Goal: Task Accomplishment & Management: Manage account settings

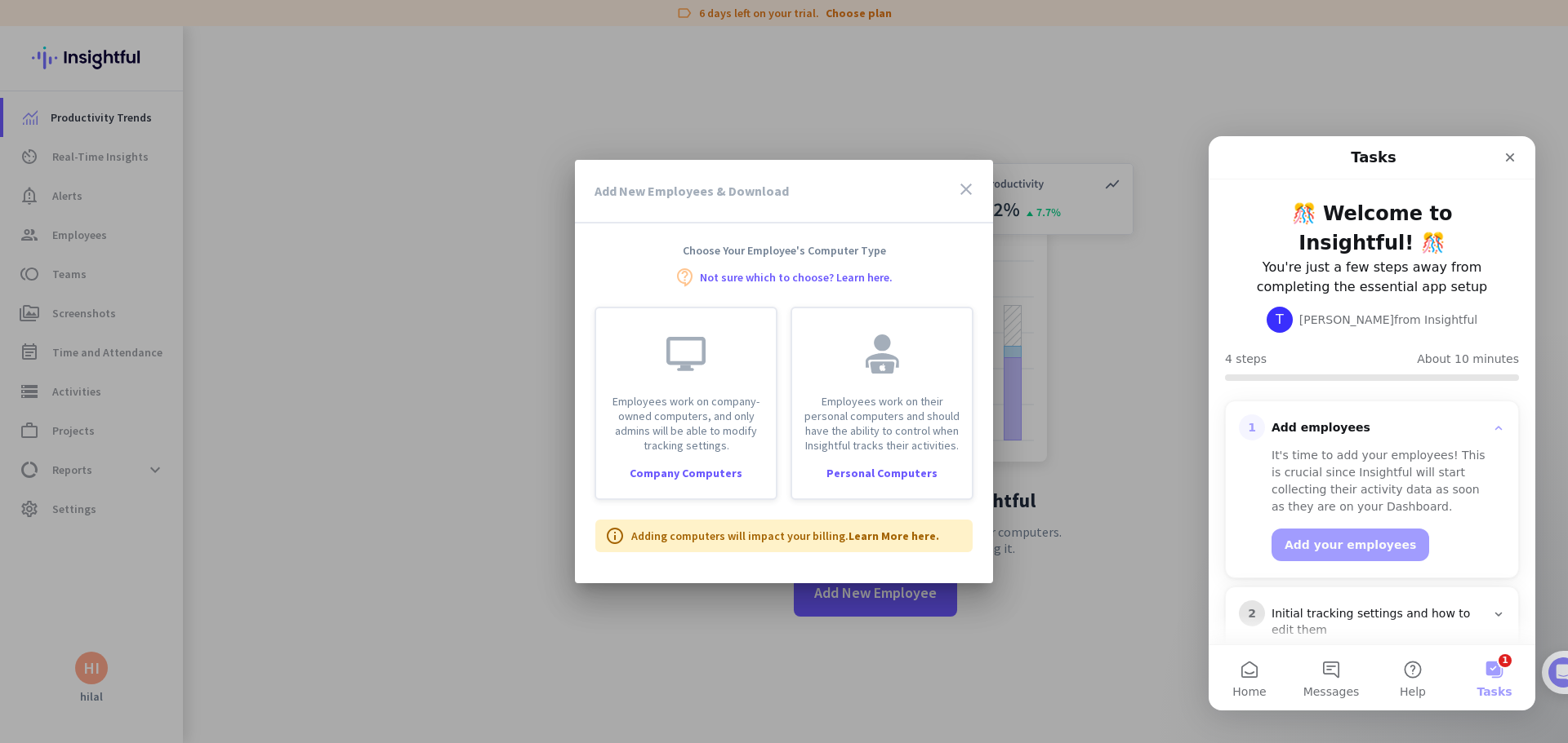
click at [964, 189] on icon "close" at bounding box center [966, 189] width 19 height 19
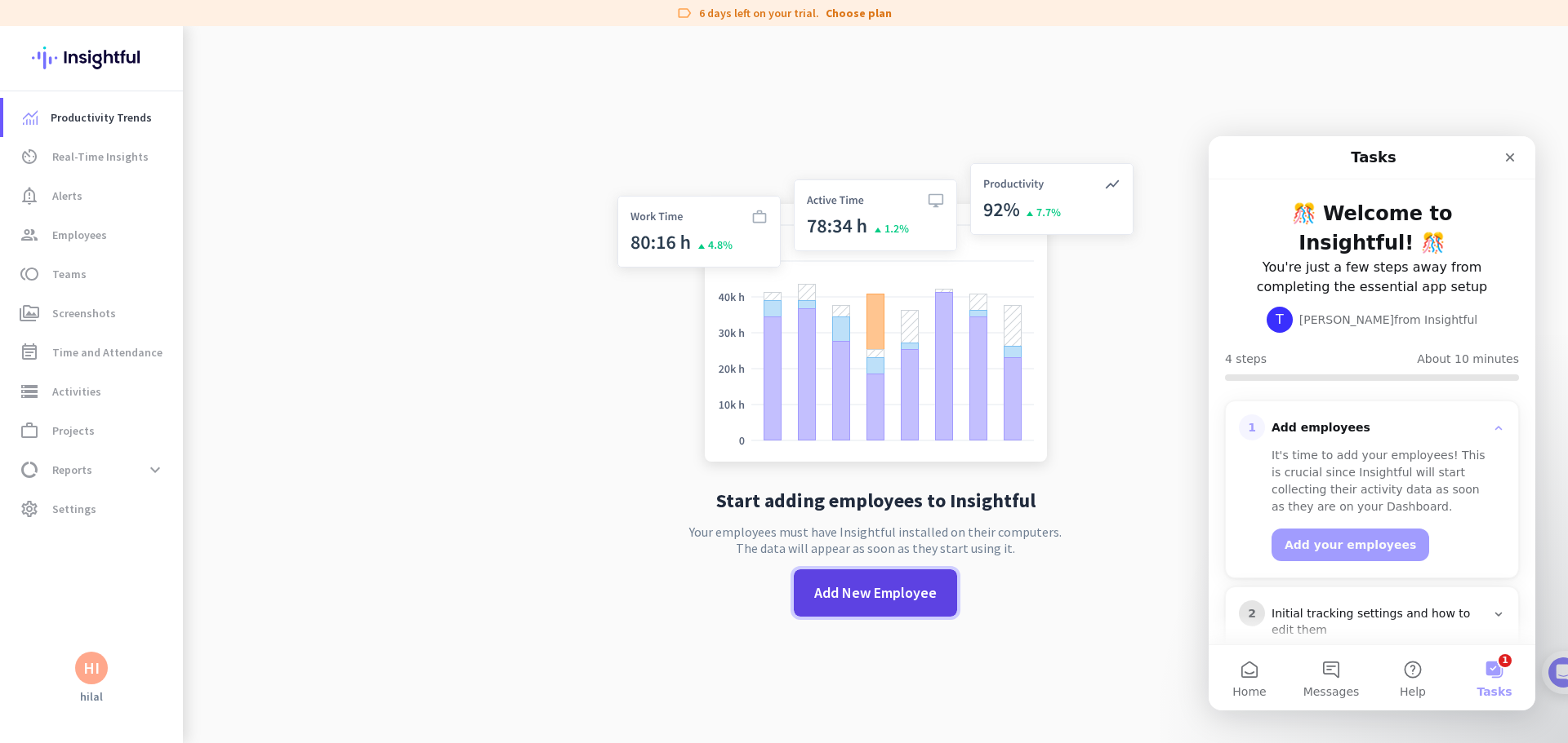
click at [848, 586] on span "Add New Employee" at bounding box center [875, 593] width 123 height 21
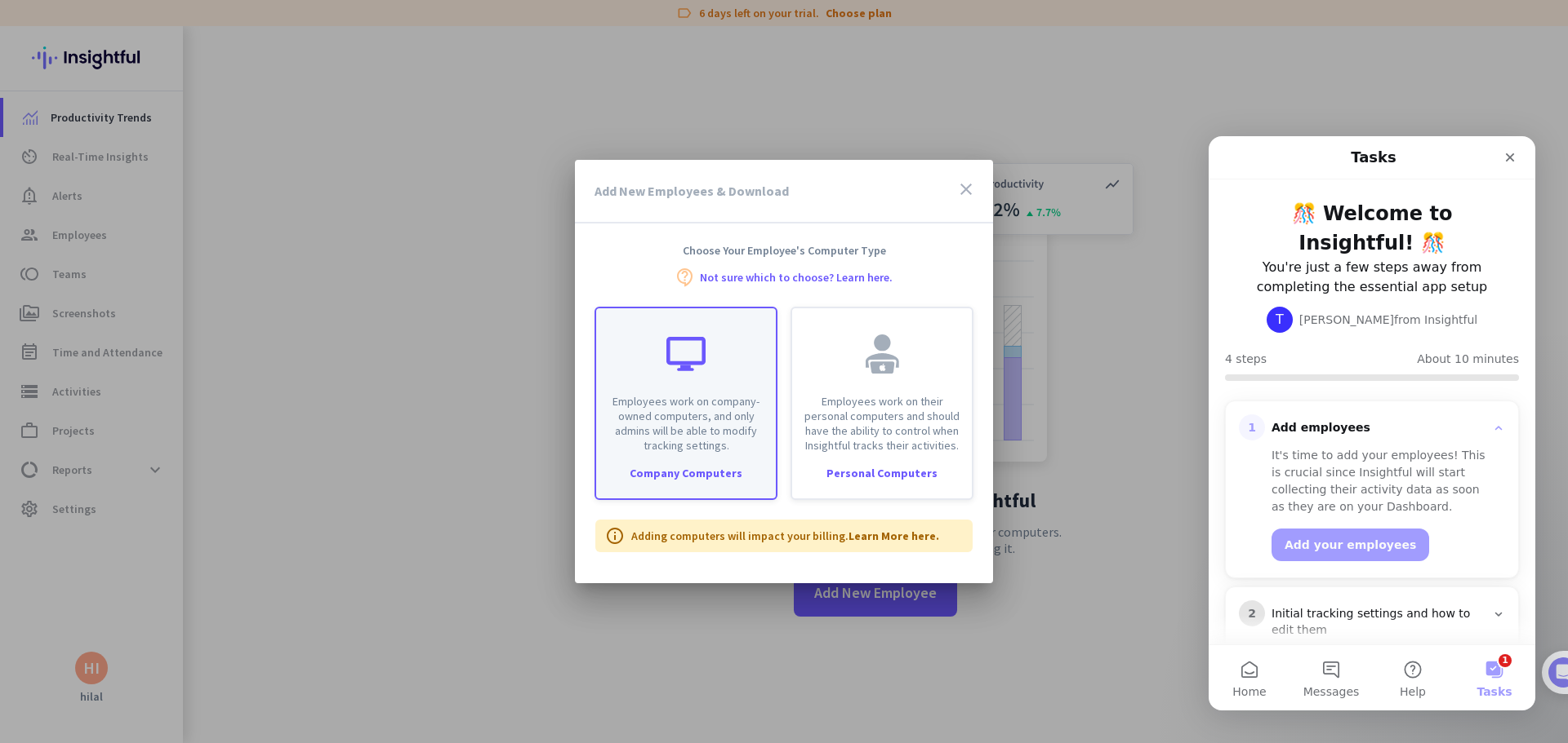
click at [632, 345] on div "Employees work on company-owned computers, and only admins will be able to modi…" at bounding box center [686, 381] width 180 height 145
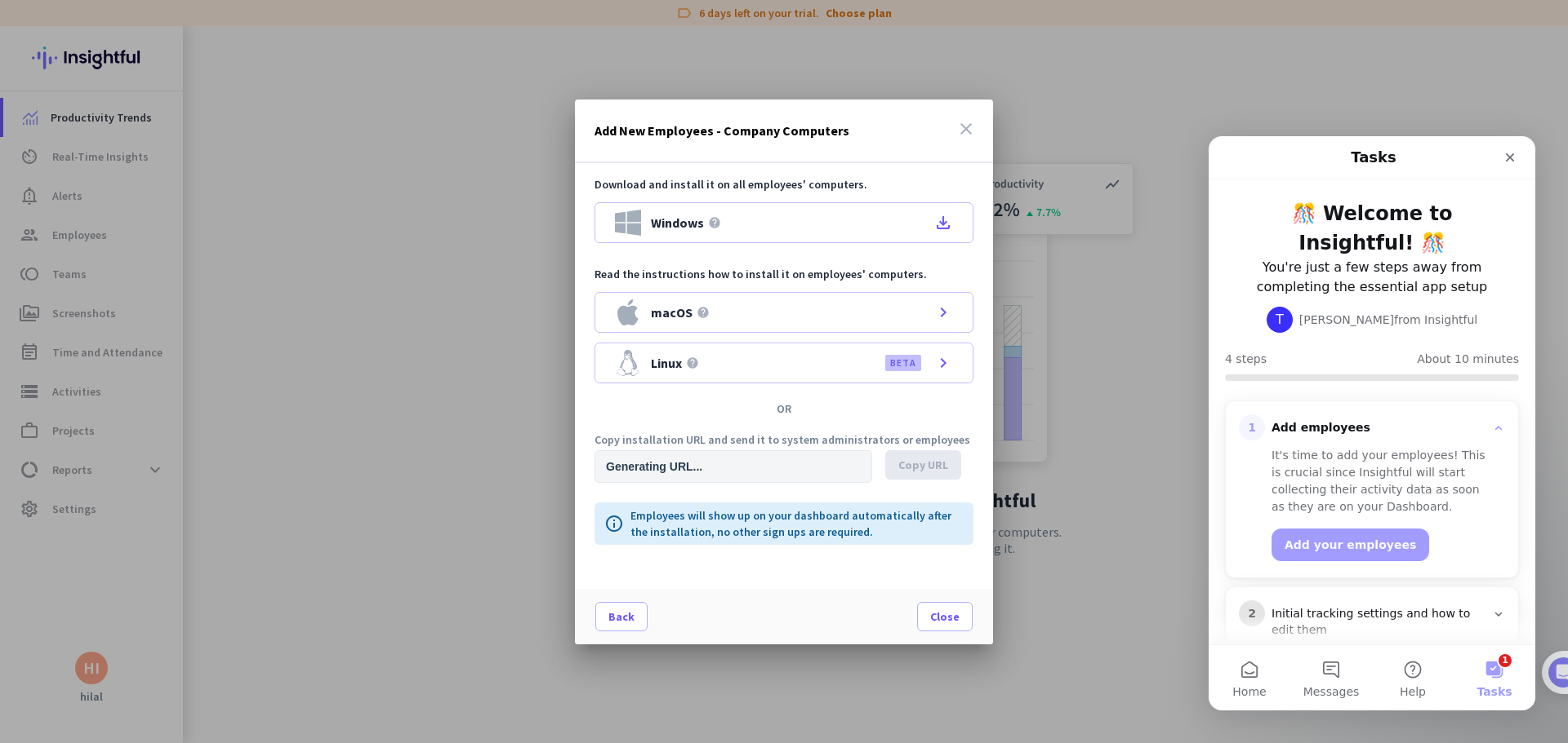
type input "[URL][DOMAIN_NAME]"
click at [912, 464] on span "Copy URL" at bounding box center [922, 464] width 49 height 17
click at [971, 130] on icon "close" at bounding box center [966, 129] width 19 height 19
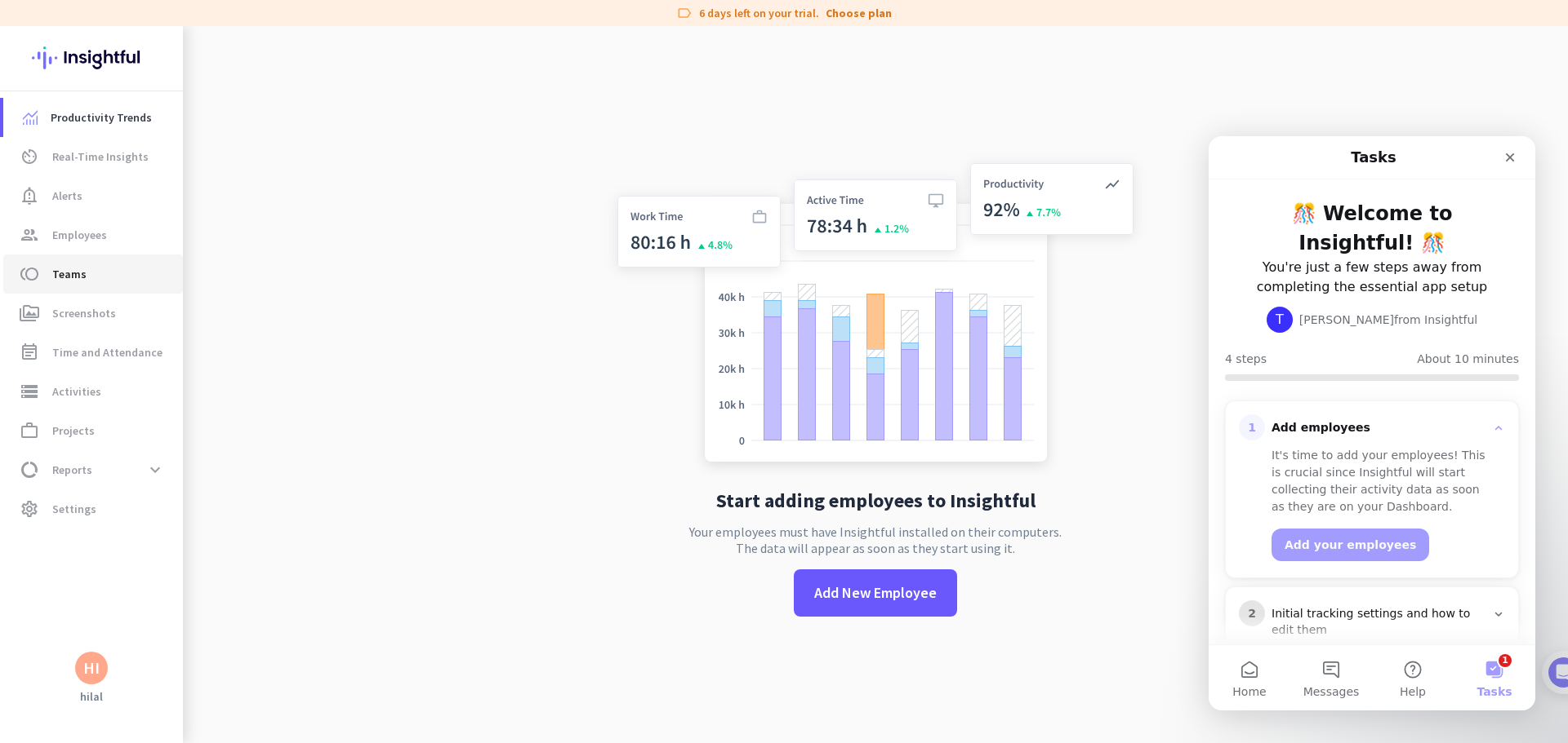
click at [49, 276] on span "toll Teams" at bounding box center [93, 274] width 153 height 19
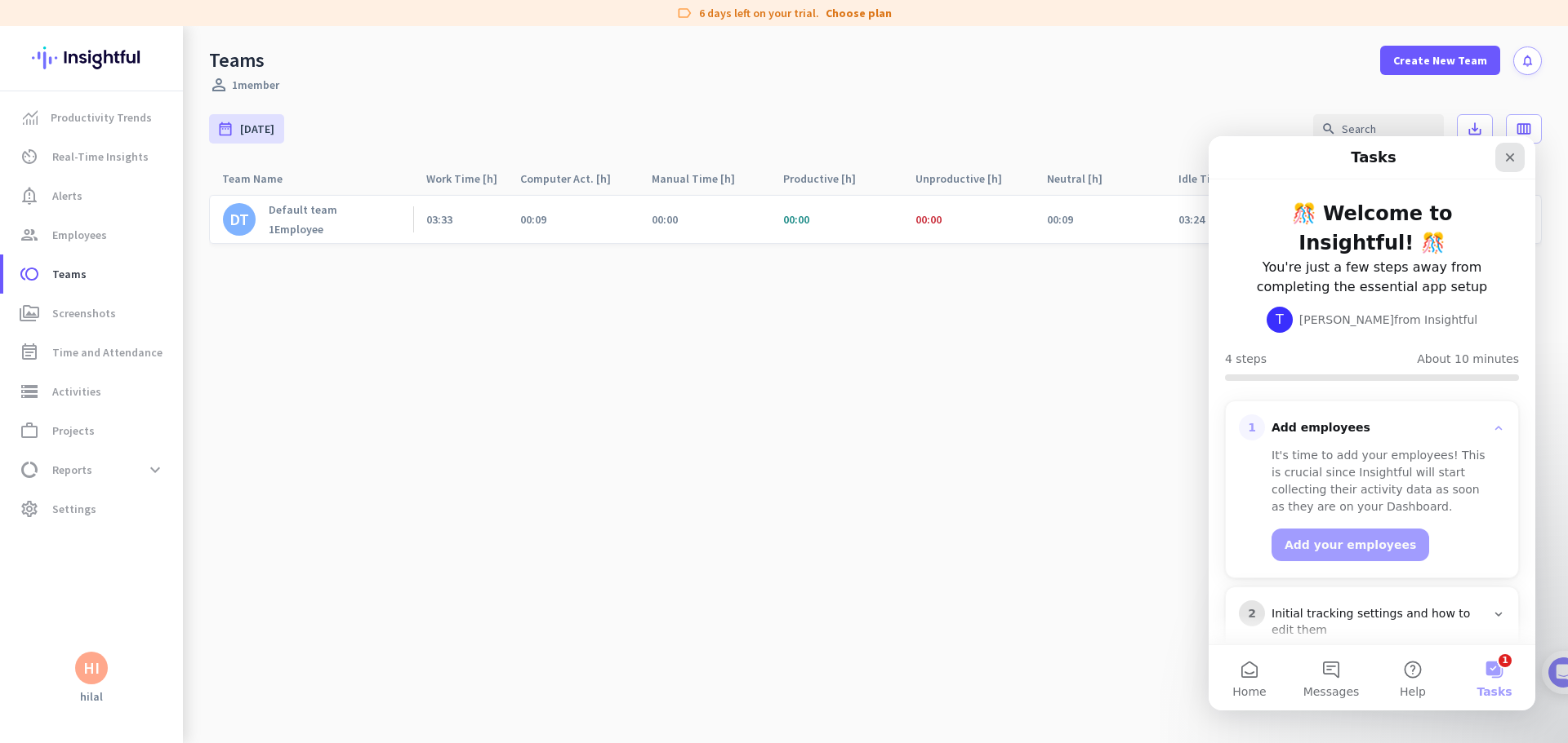
click at [1509, 150] on div "Close" at bounding box center [1509, 157] width 29 height 29
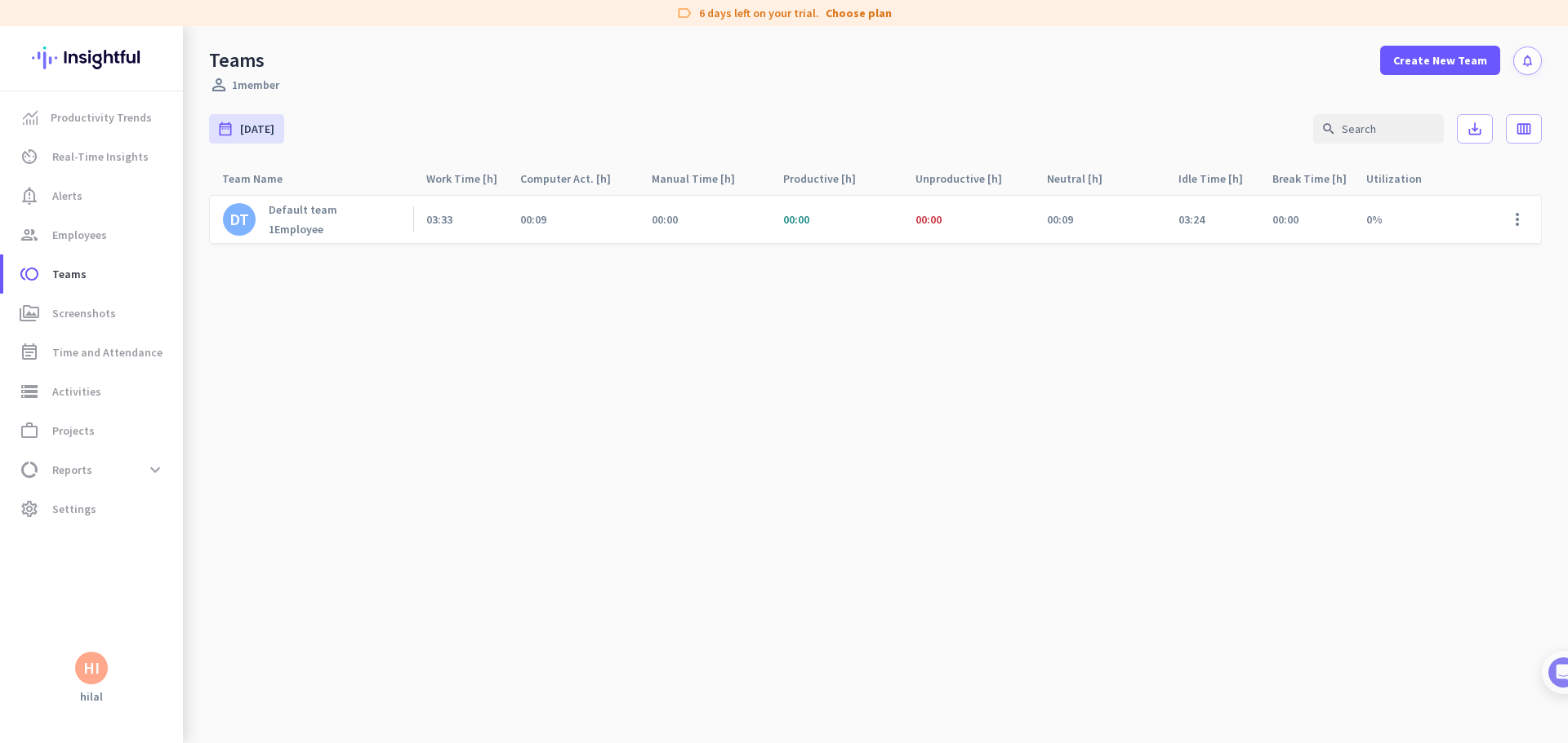
click at [1125, 450] on cdk-virtual-scroll-viewport "DT Default team 1 Employee 03:33 00:09 00:00 00:00 00:00 00:09 03:24 00:00 0% m…" at bounding box center [875, 468] width 1333 height 549
click at [77, 325] on link "perm_media Screenshots" at bounding box center [93, 313] width 180 height 39
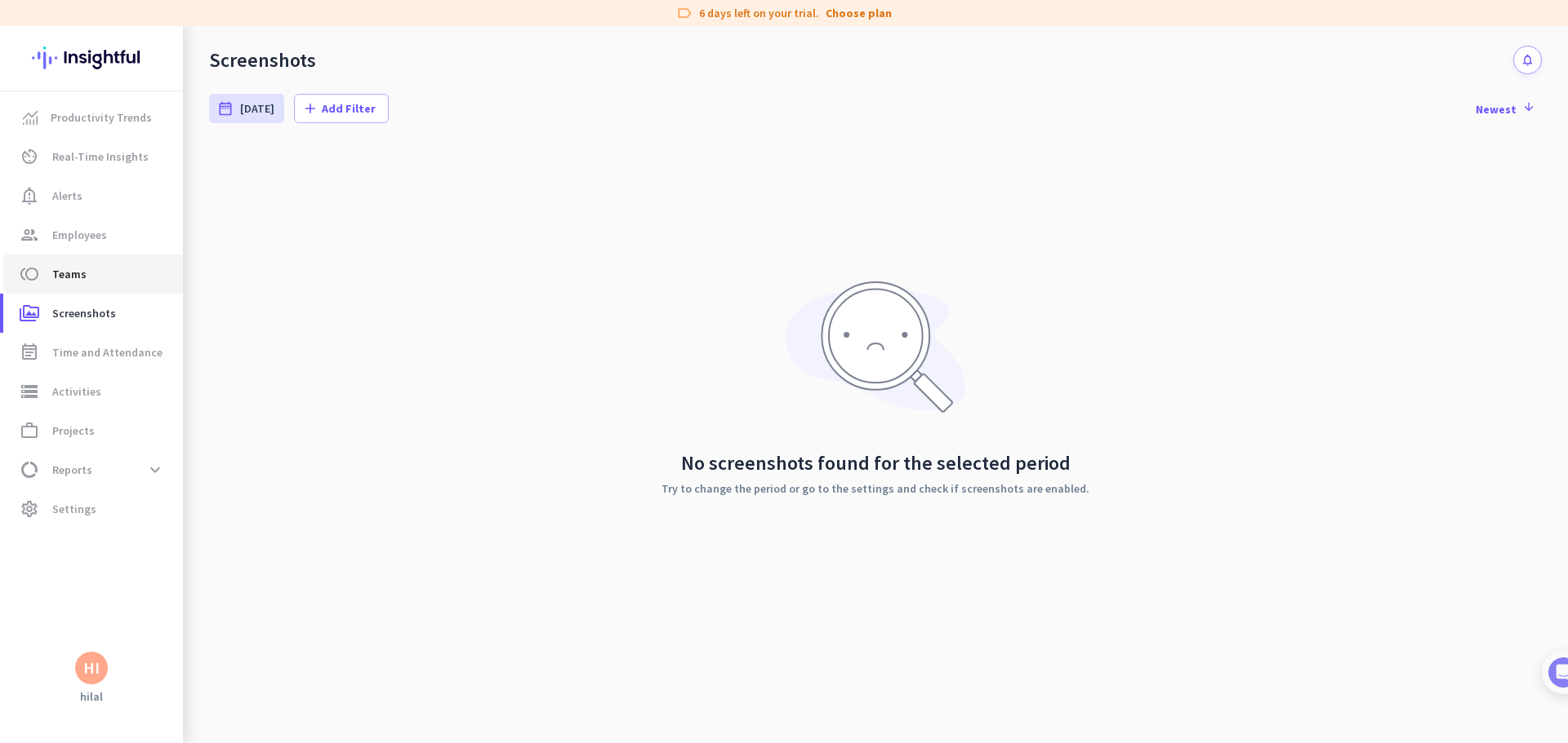
click at [58, 283] on span "Teams" at bounding box center [69, 274] width 34 height 19
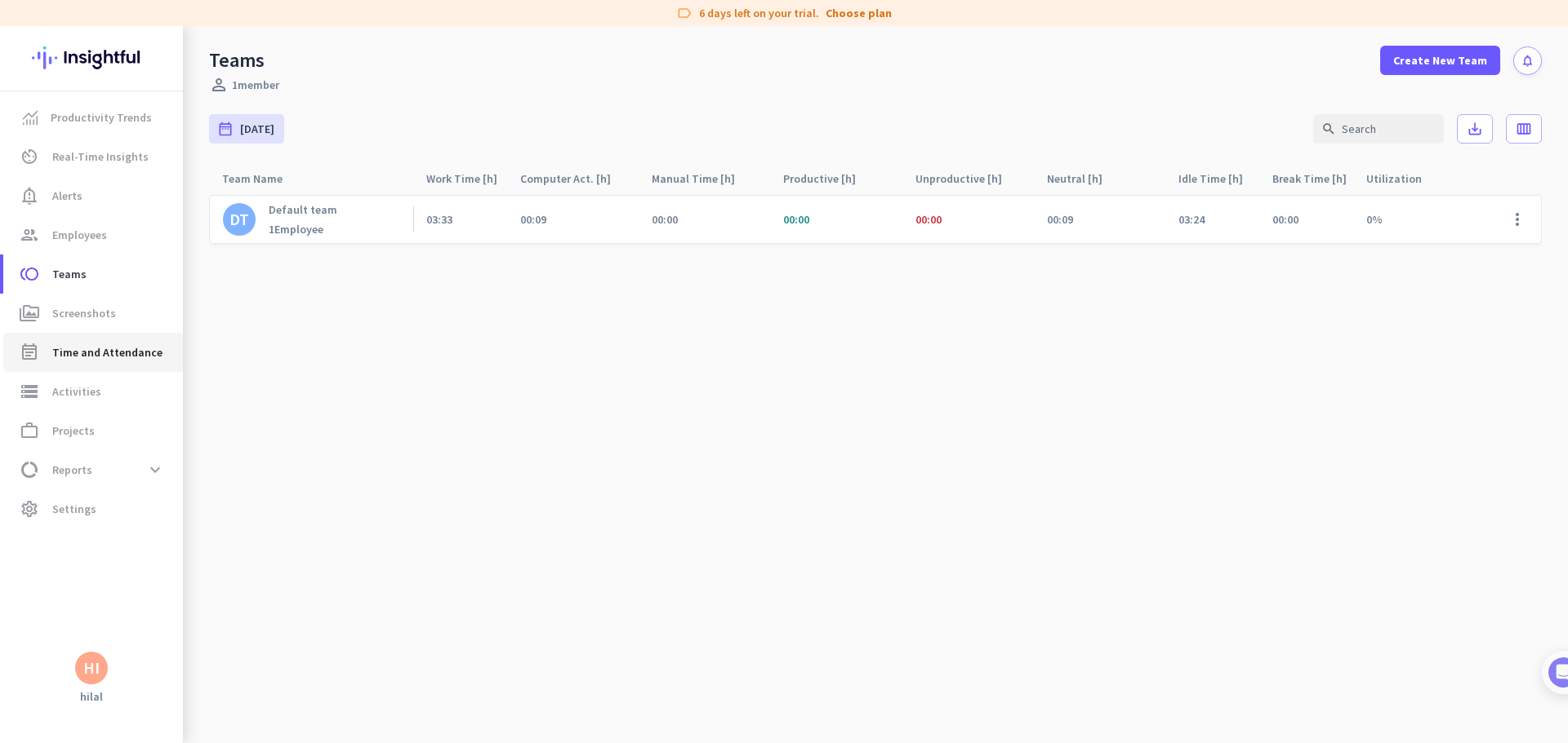
click at [87, 348] on span "Time and Attendance" at bounding box center [107, 353] width 110 height 19
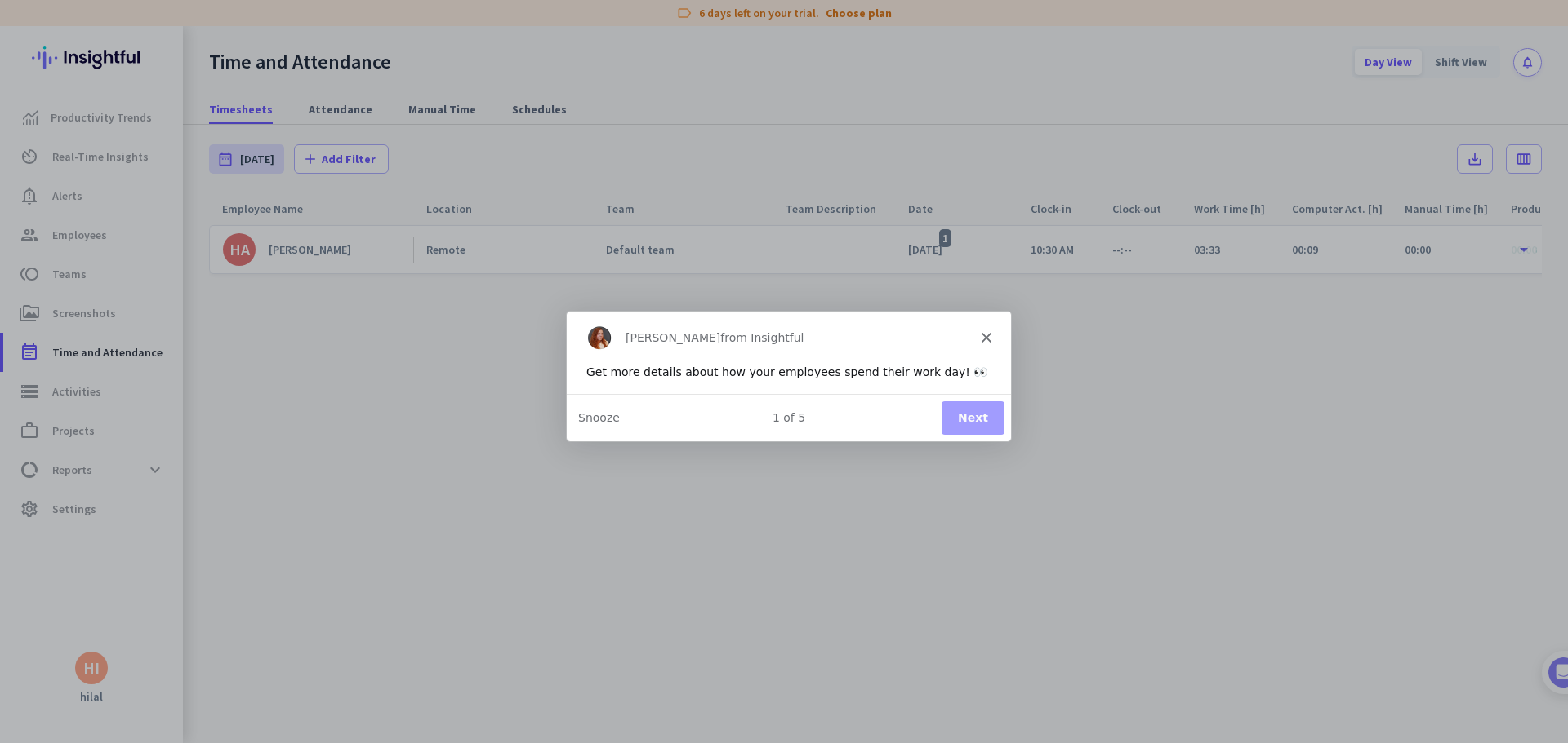
click at [973, 410] on button "Next" at bounding box center [972, 418] width 63 height 33
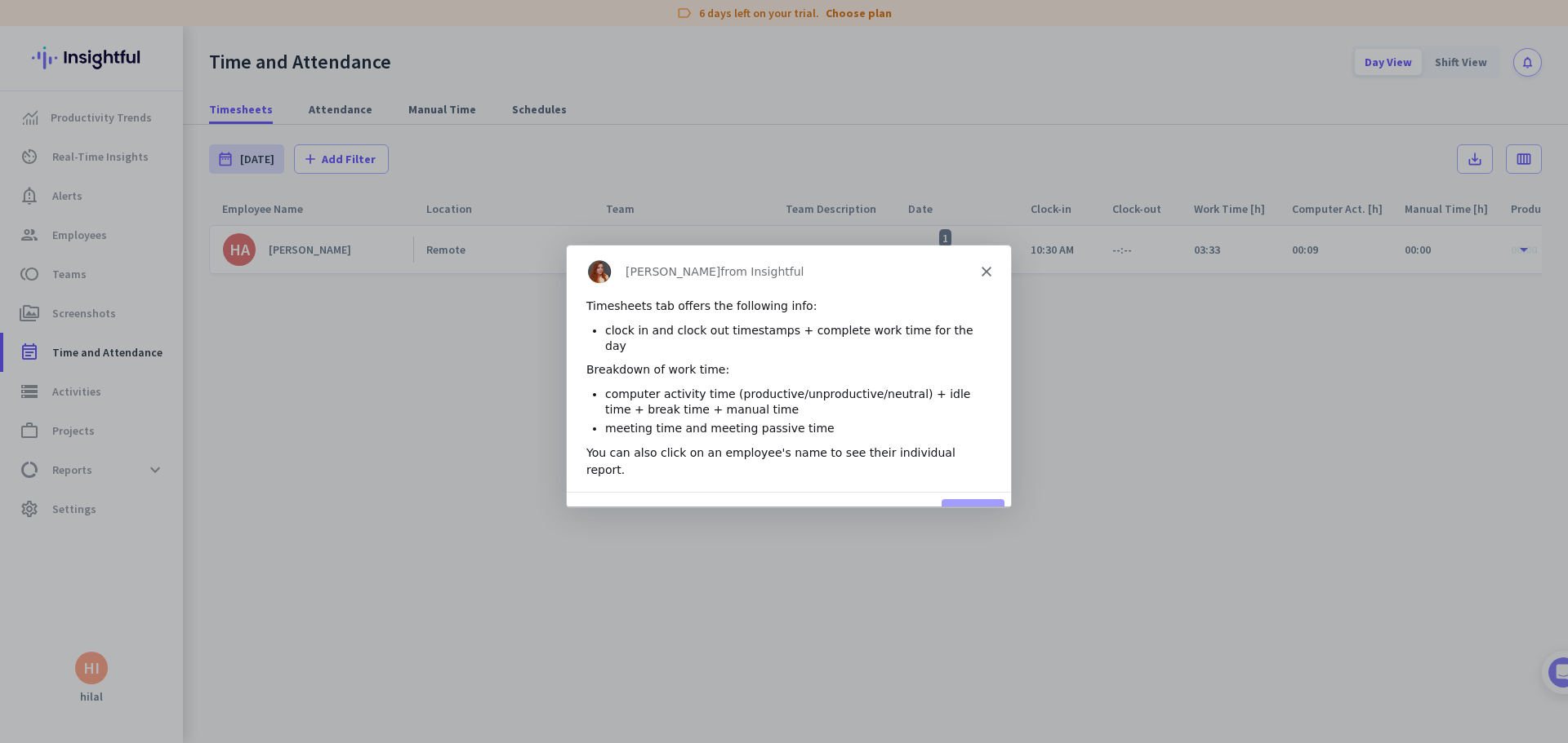
click at [990, 499] on button "Next" at bounding box center [972, 516] width 63 height 33
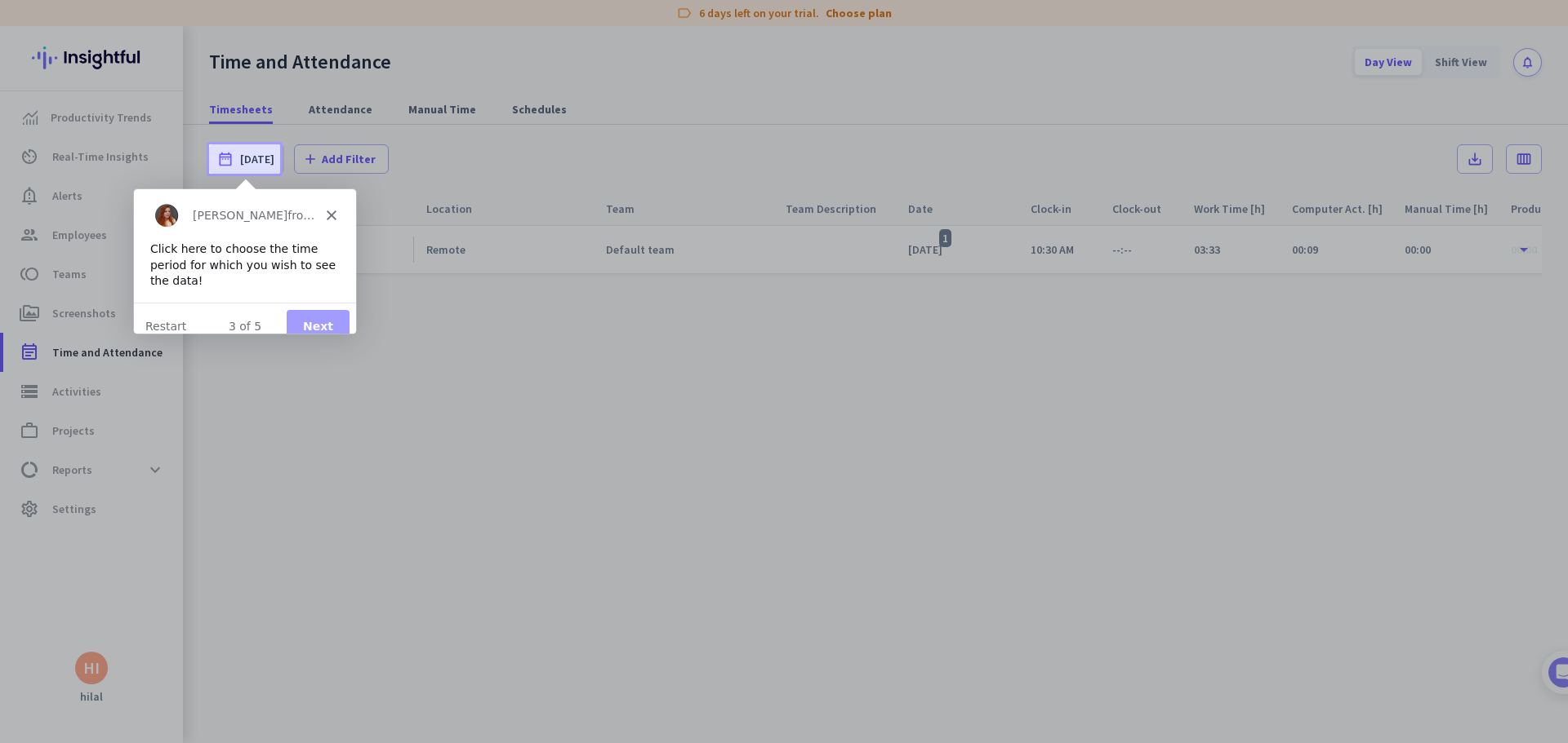
click at [325, 318] on button "Next" at bounding box center [316, 326] width 63 height 33
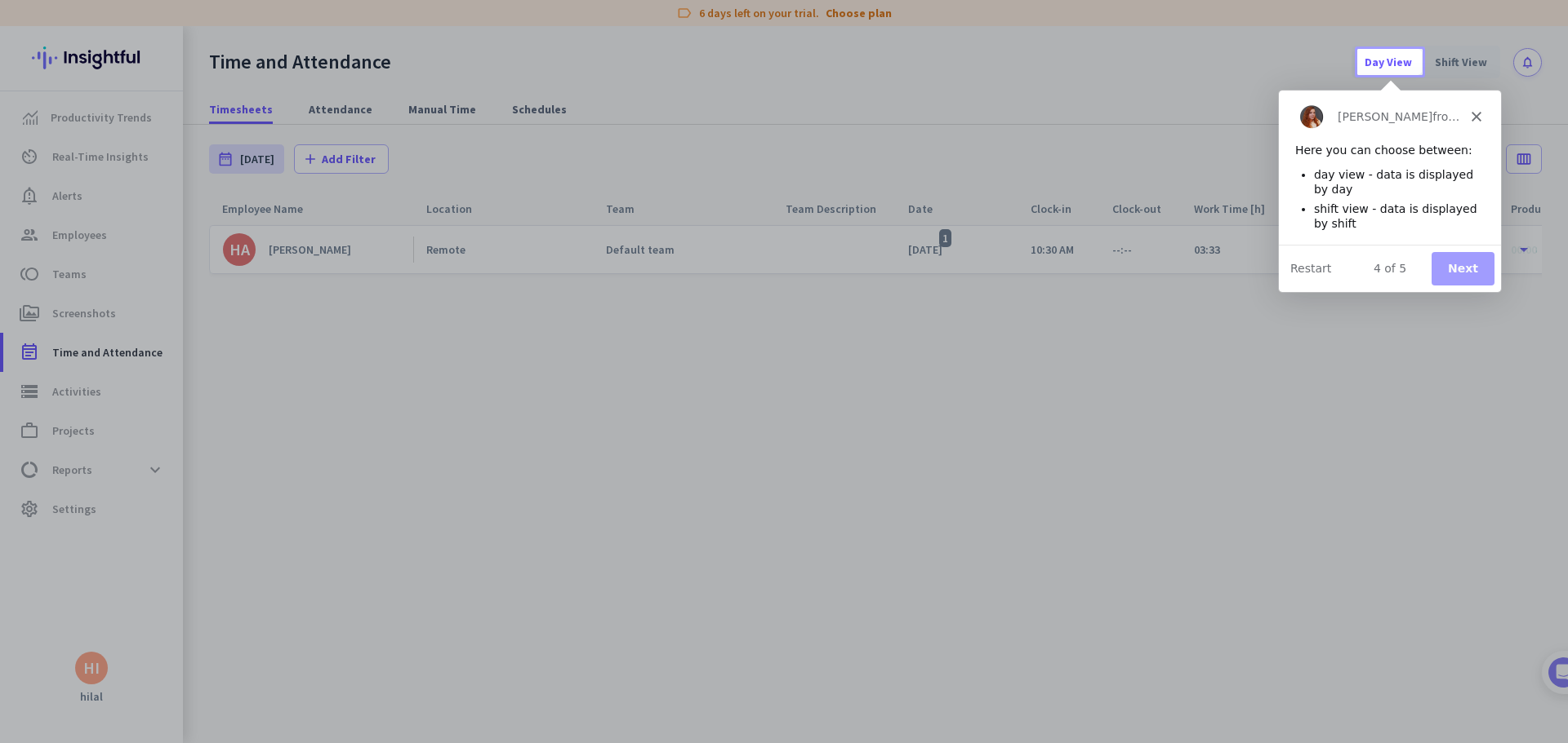
click at [310, 112] on div "Product tour overlay" at bounding box center [784, 371] width 1568 height 743
click at [1475, 268] on button "Next" at bounding box center [1461, 268] width 63 height 33
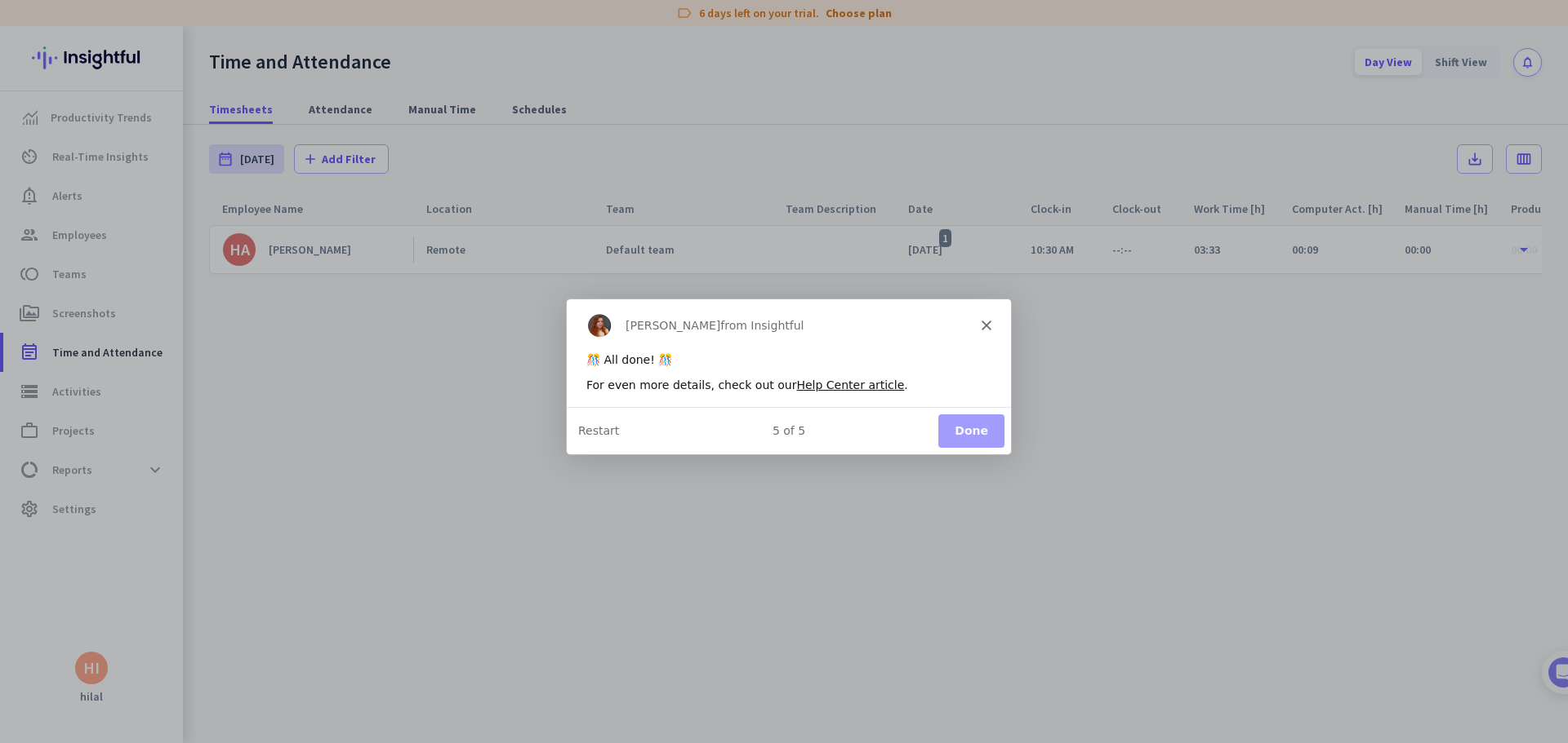
click at [966, 430] on button "Done" at bounding box center [970, 429] width 66 height 33
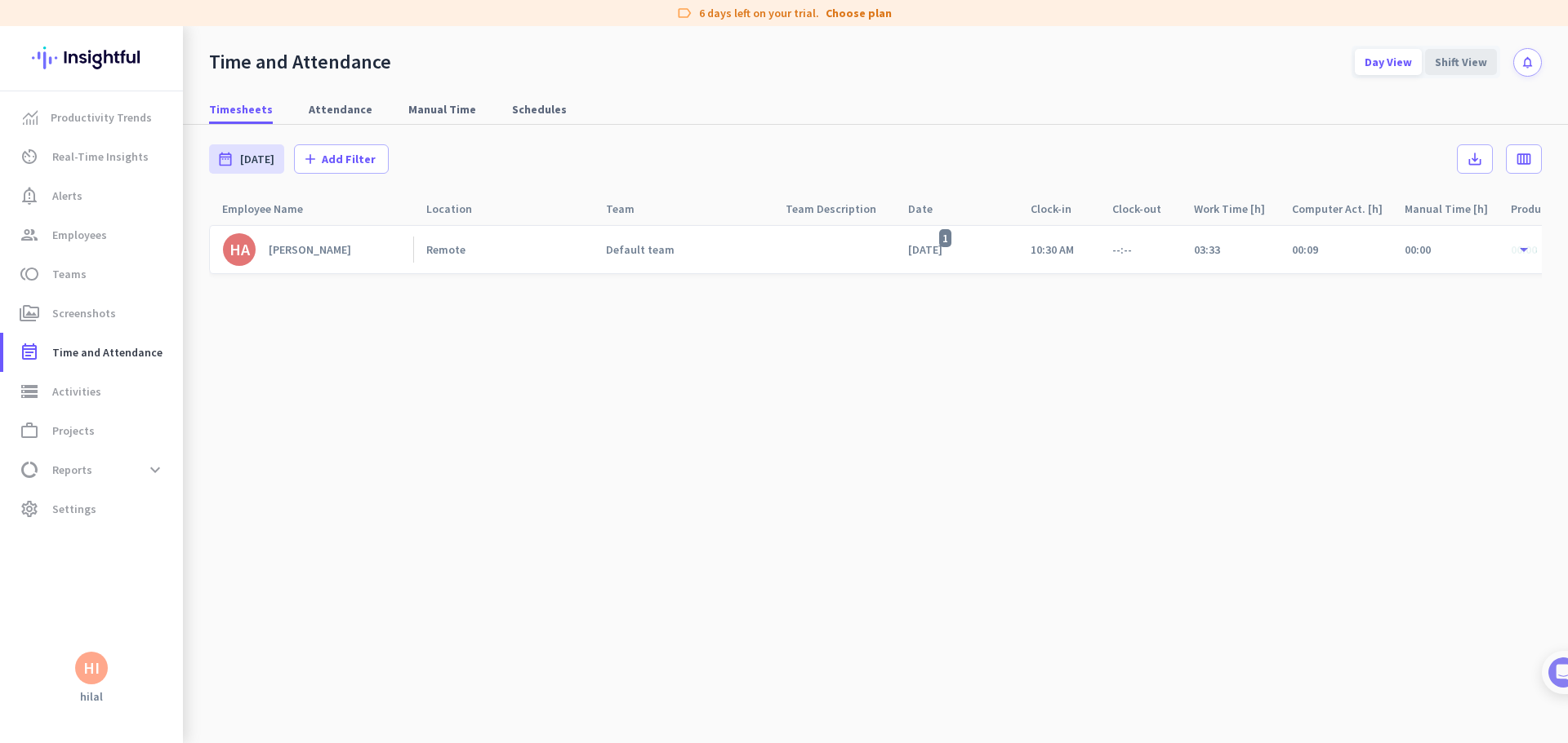
click at [1456, 69] on div "Shift View" at bounding box center [1460, 63] width 71 height 26
click at [1392, 59] on div "Day View" at bounding box center [1388, 63] width 67 height 26
click at [318, 115] on span "Attendance" at bounding box center [340, 109] width 63 height 17
type input "[DATE] - [DATE]"
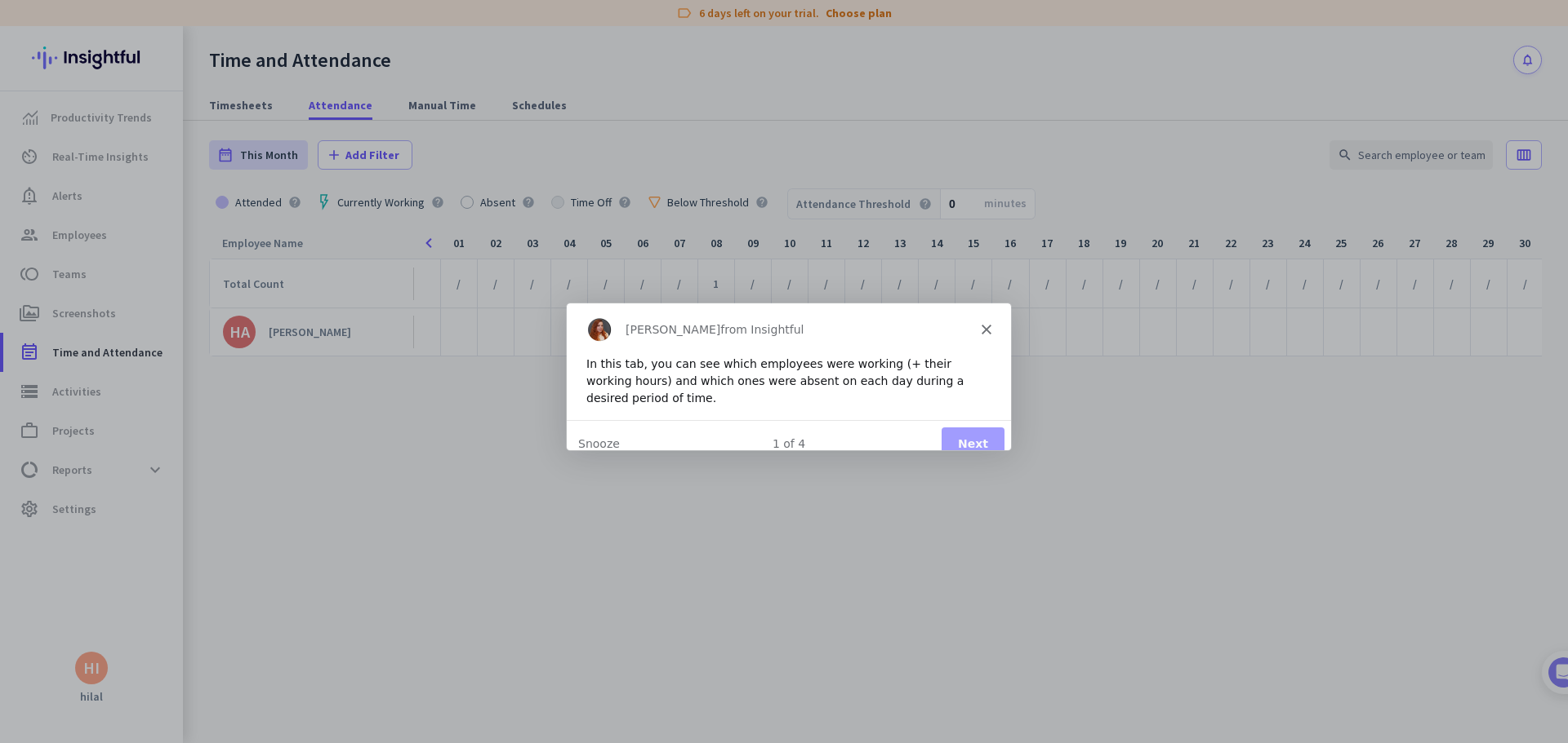
click at [1000, 429] on button "Next" at bounding box center [972, 442] width 63 height 33
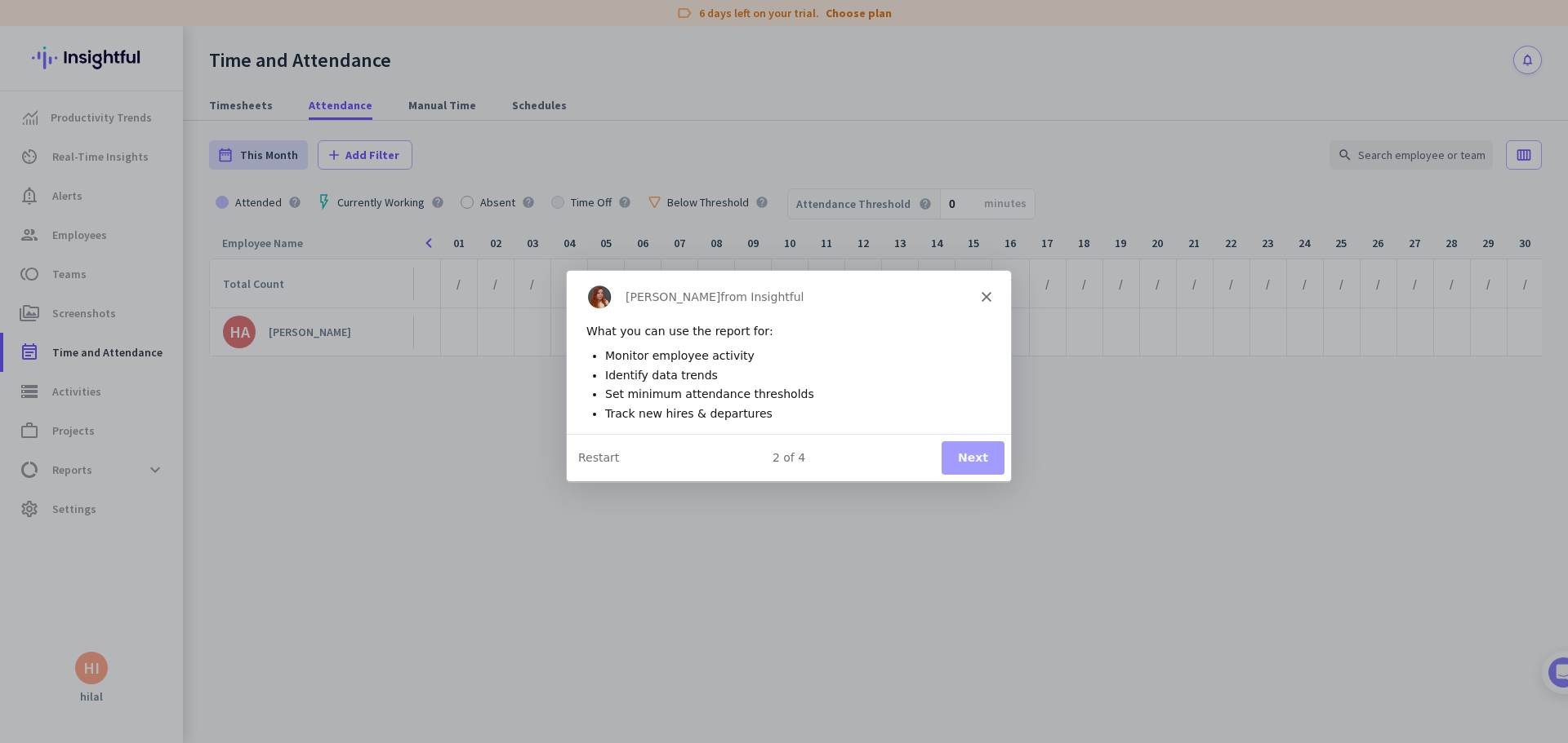
click at [968, 457] on button "Next" at bounding box center [972, 457] width 63 height 33
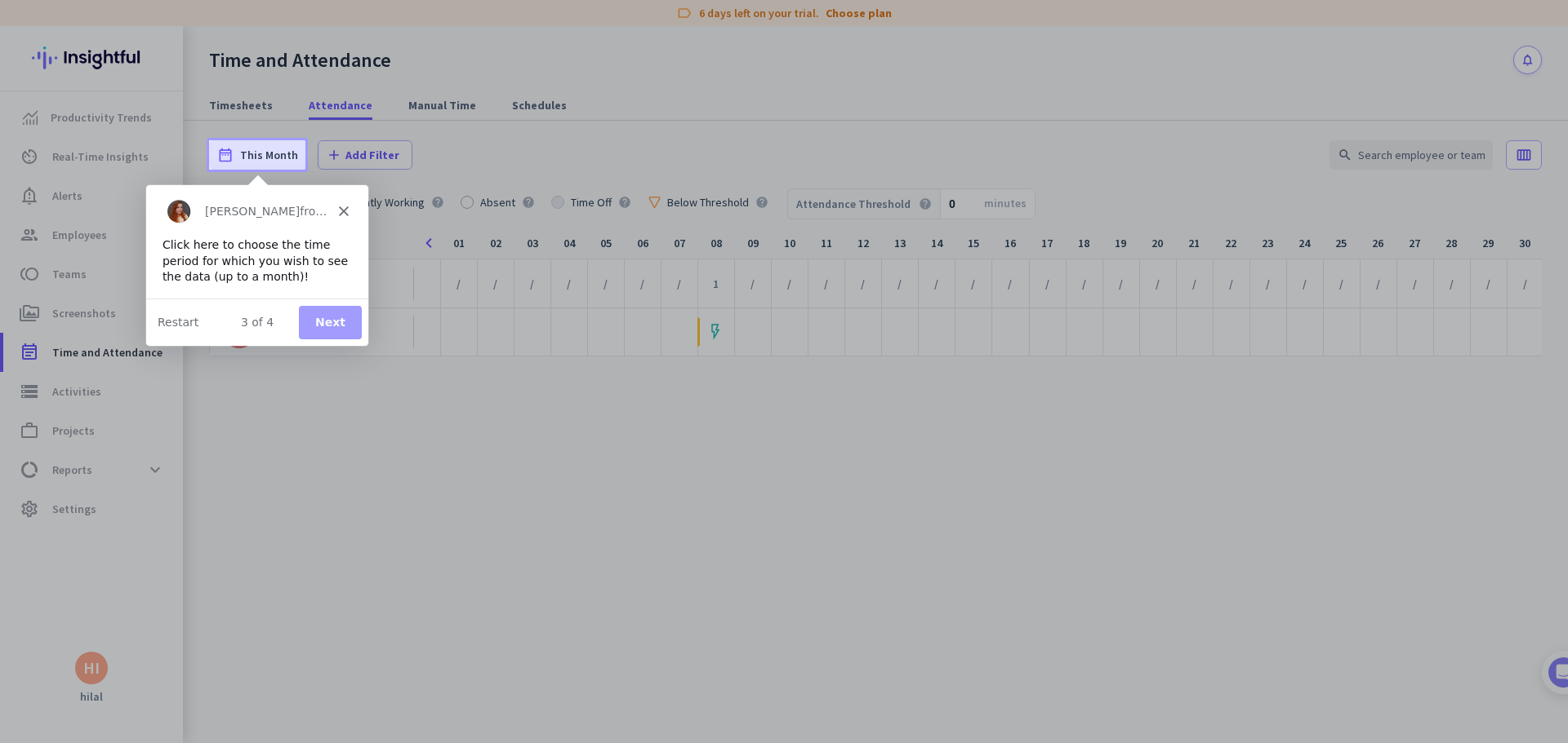
click at [327, 312] on button "Next" at bounding box center [329, 322] width 63 height 33
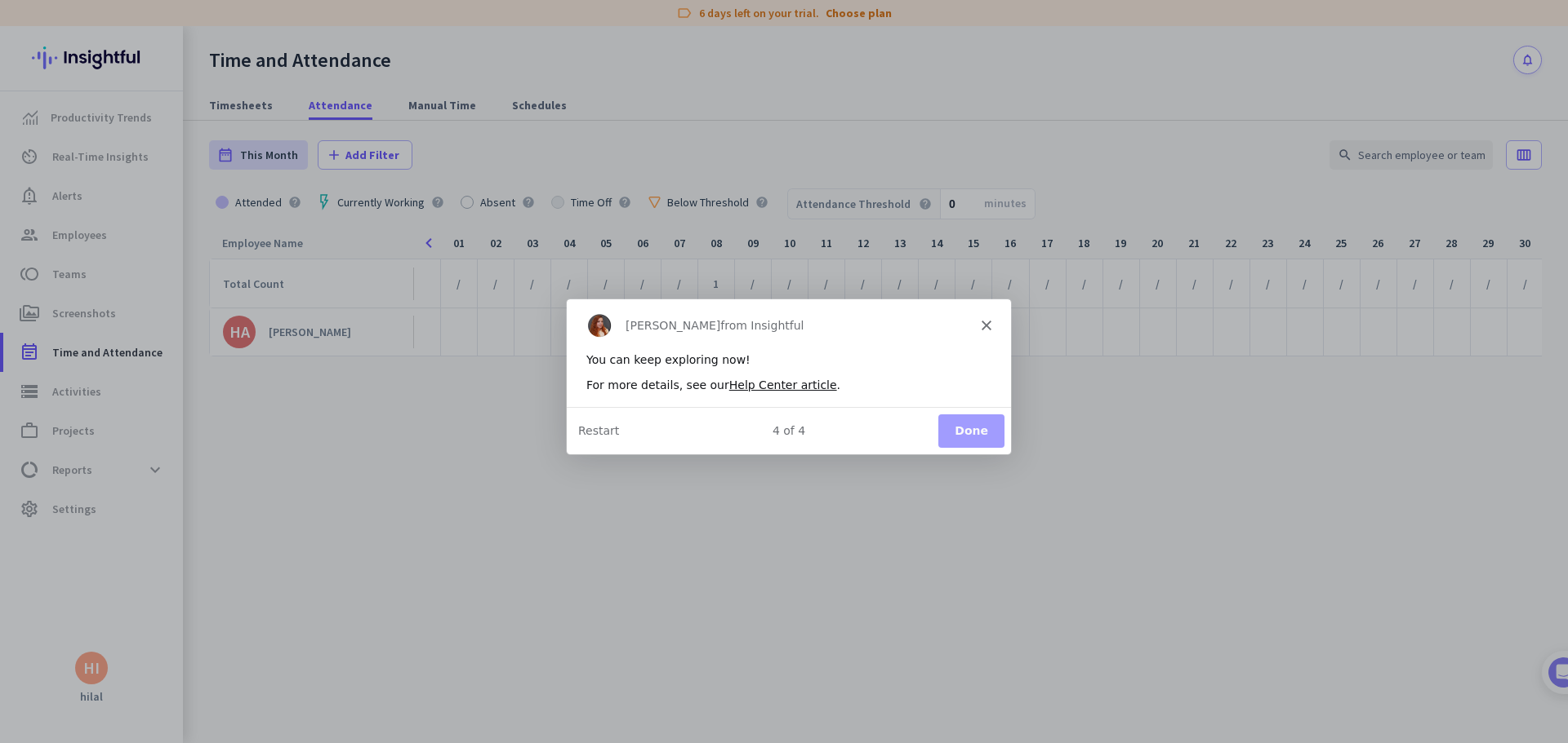
click at [1001, 442] on button "Done" at bounding box center [970, 429] width 66 height 33
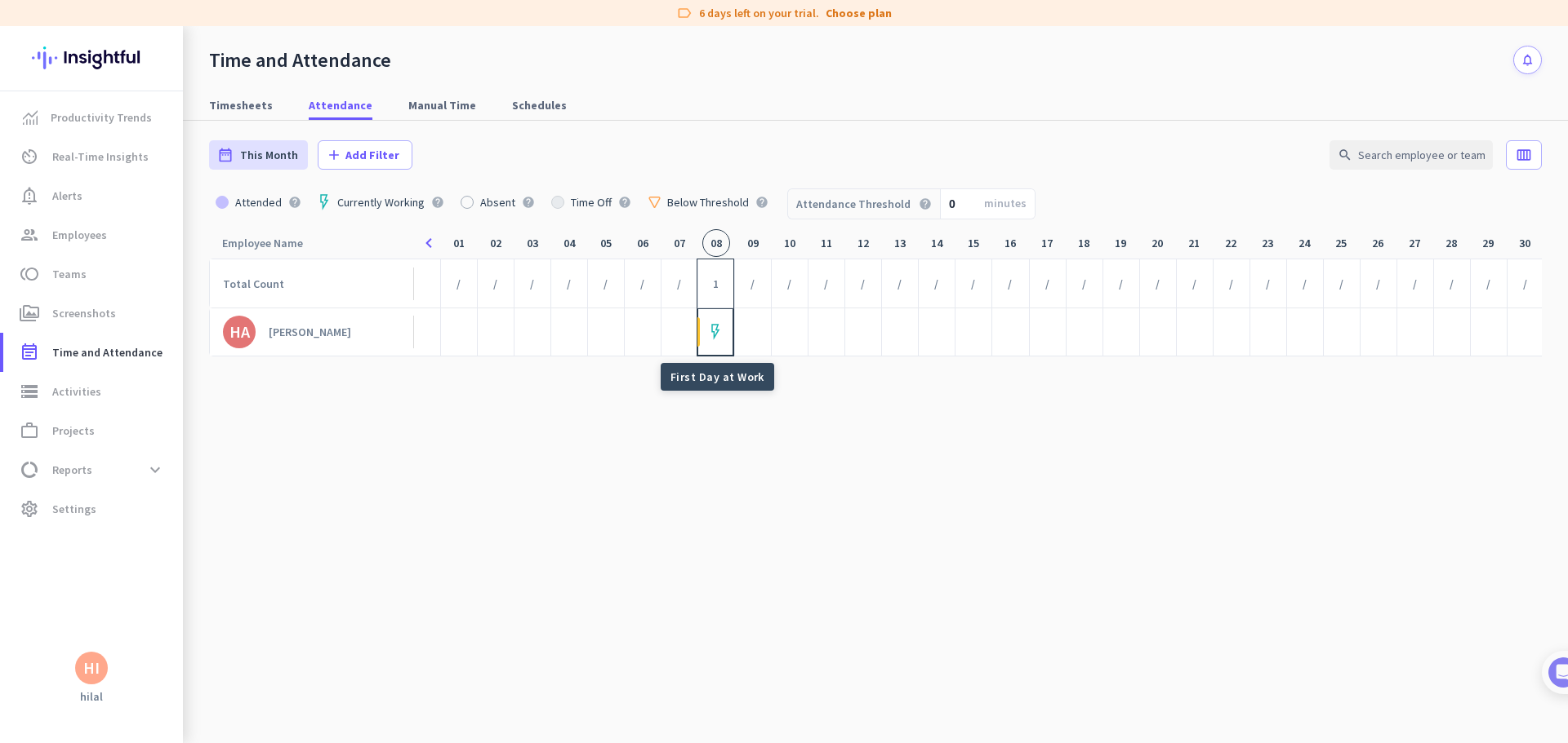
click at [718, 336] on img at bounding box center [715, 332] width 9 height 17
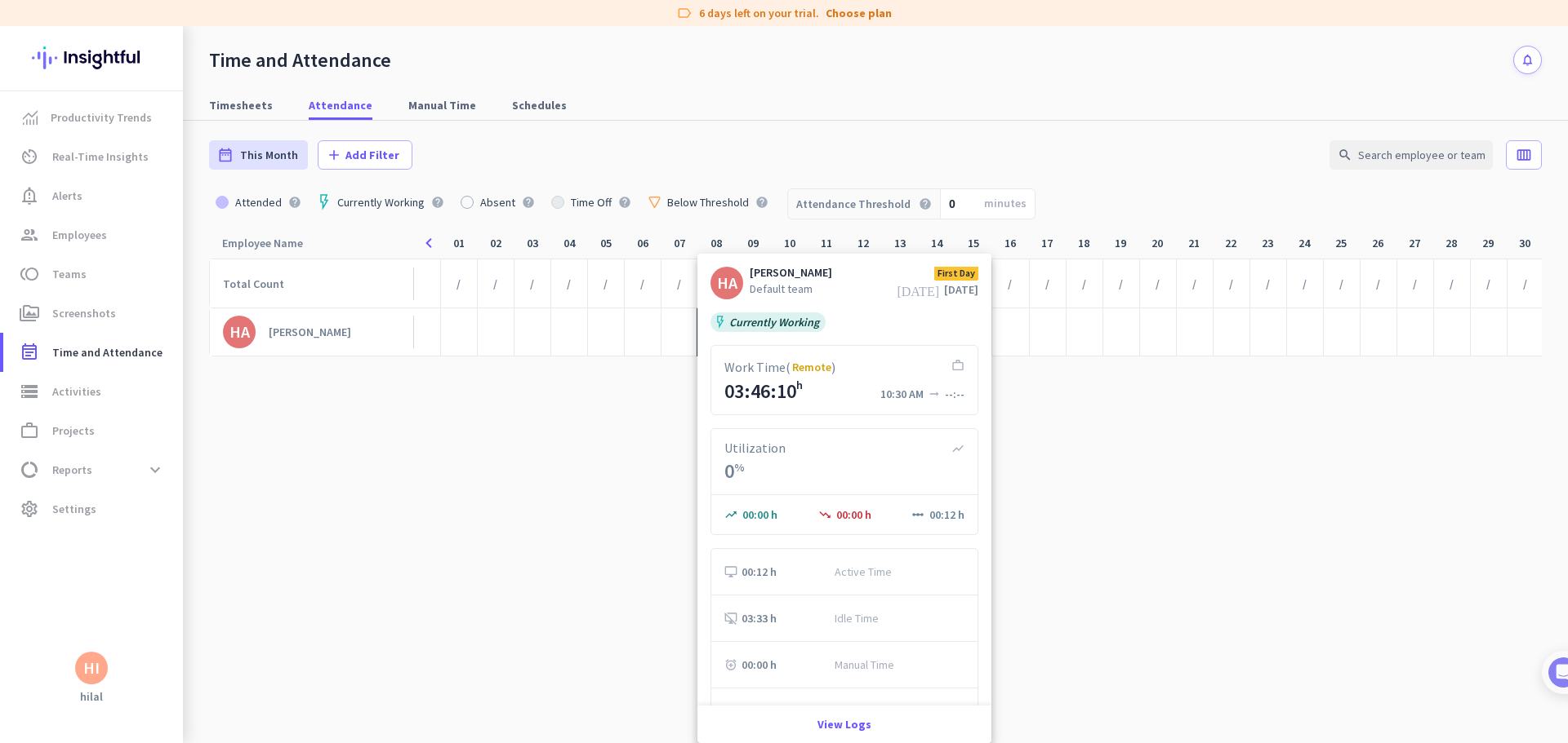
scroll to position [41, 0]
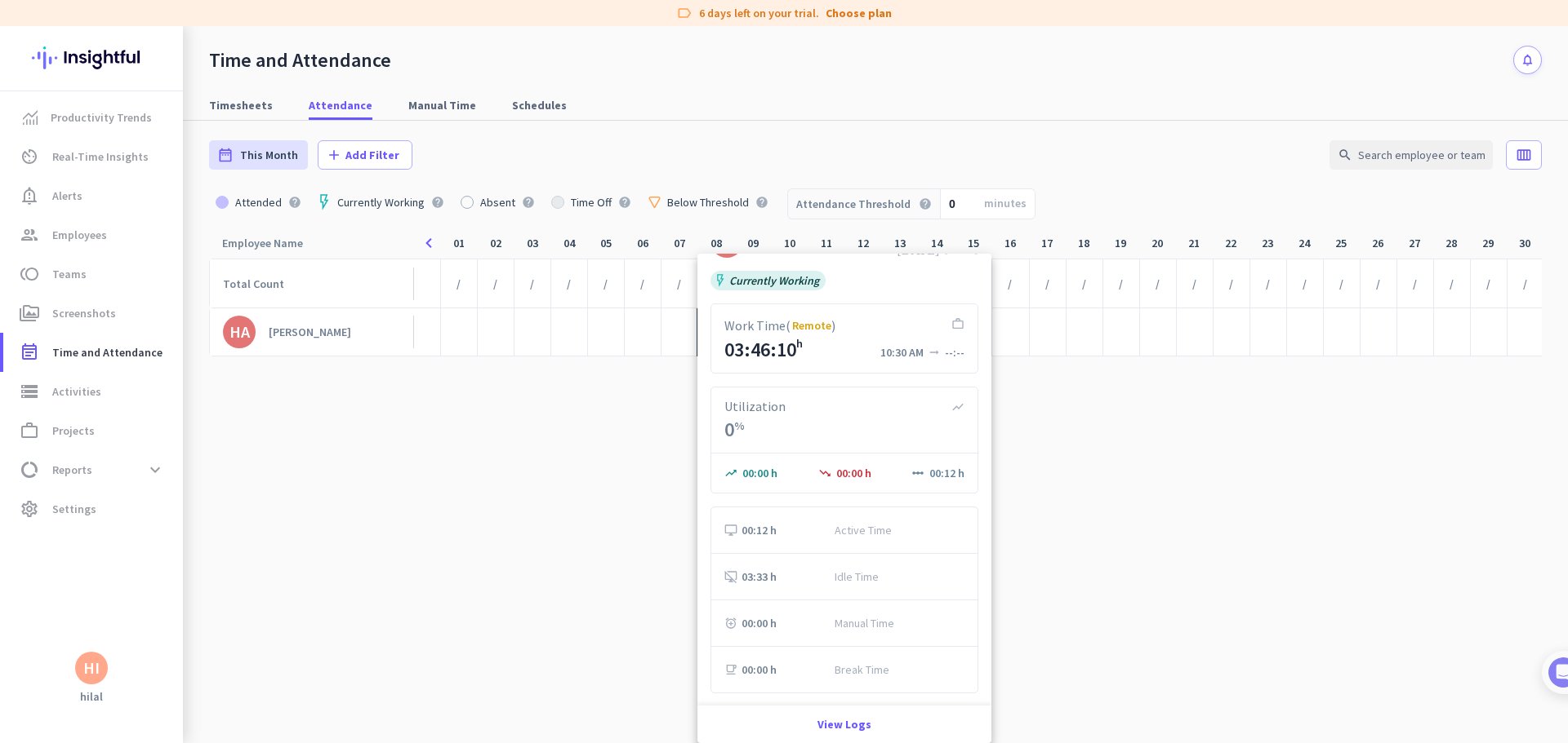
click at [491, 494] on div at bounding box center [784, 371] width 1568 height 743
